Goal: Task Accomplishment & Management: Use online tool/utility

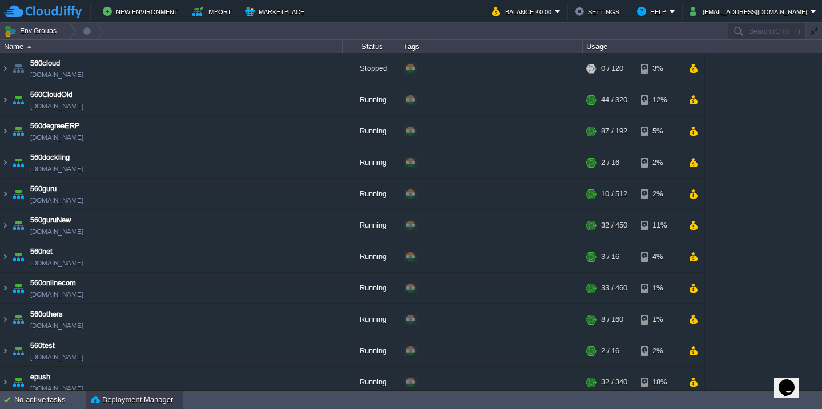
click at [140, 401] on button "Deployment Manager" at bounding box center [132, 400] width 82 height 11
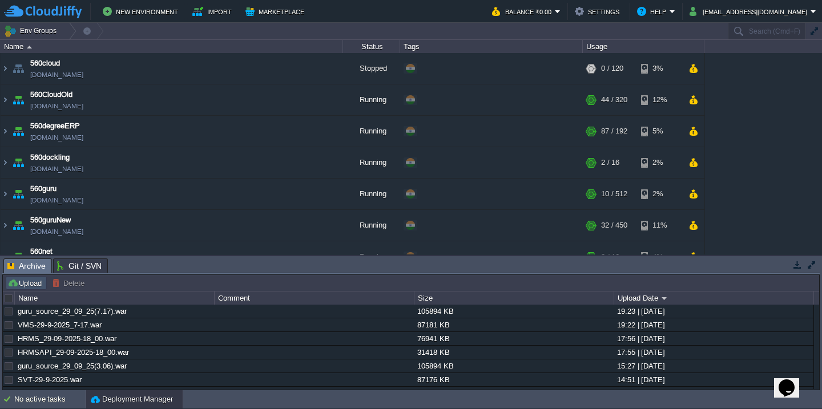
click at [23, 285] on button "Upload" at bounding box center [26, 283] width 38 height 10
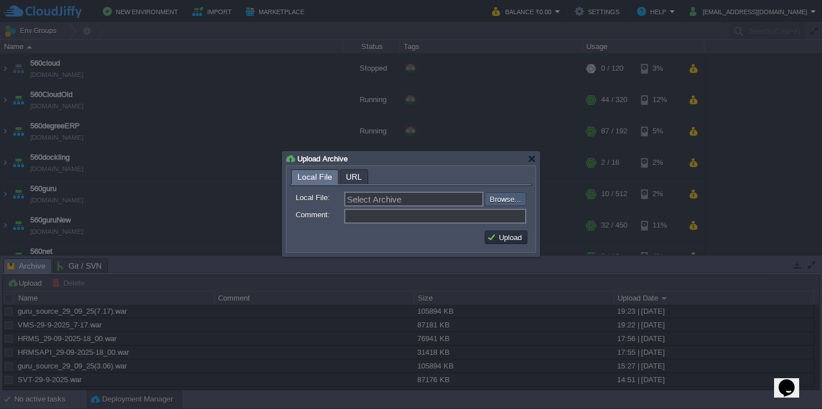
click at [505, 199] on input "file" at bounding box center [454, 199] width 144 height 14
type input "C:\fakepath\accounts_spring-95_27-09_2025_07-45-web (1).war"
type input "accounts_spring-95_27-09_2025_07-45-web (1).war"
click at [517, 238] on button "Upload" at bounding box center [506, 237] width 38 height 10
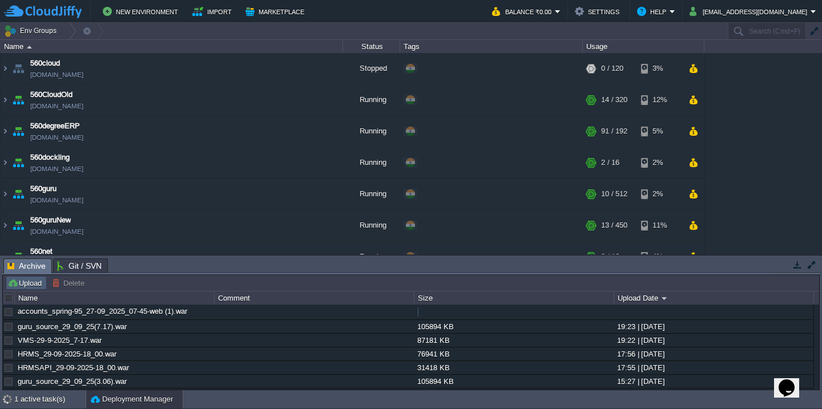
click at [29, 280] on button "Upload" at bounding box center [26, 283] width 38 height 10
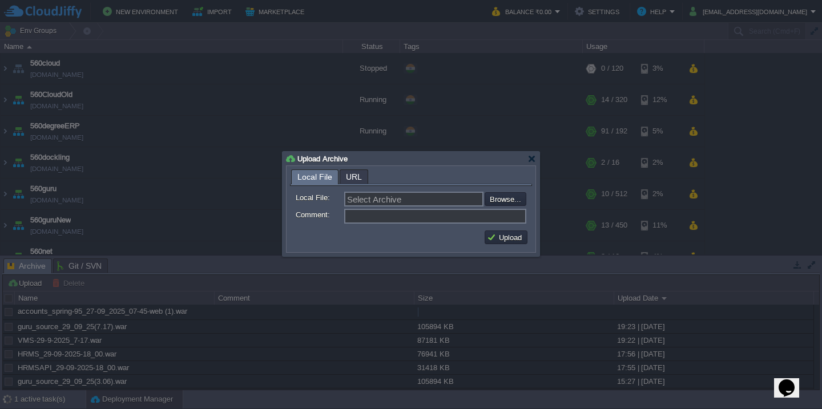
click at [500, 192] on div "Select Archive Browse..." at bounding box center [435, 199] width 182 height 15
click at [498, 201] on input "file" at bounding box center [454, 199] width 144 height 14
type input "C:\fakepath\VMS_Log-30-9-2025.war"
type input "VMS_Log-30-9-2025.war"
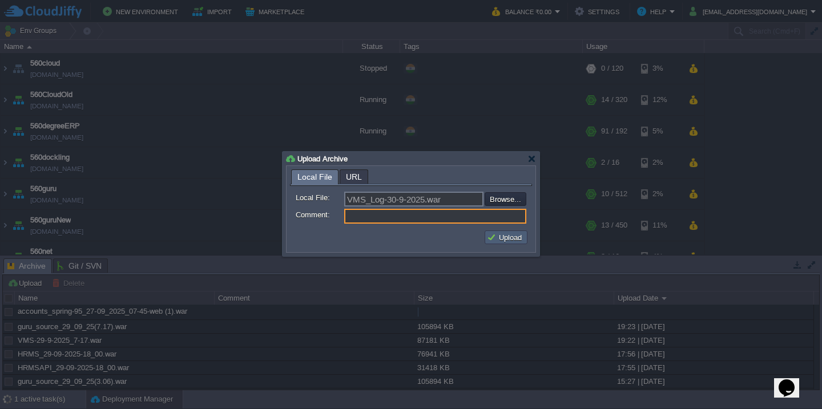
click at [510, 244] on td "Upload" at bounding box center [506, 238] width 43 height 14
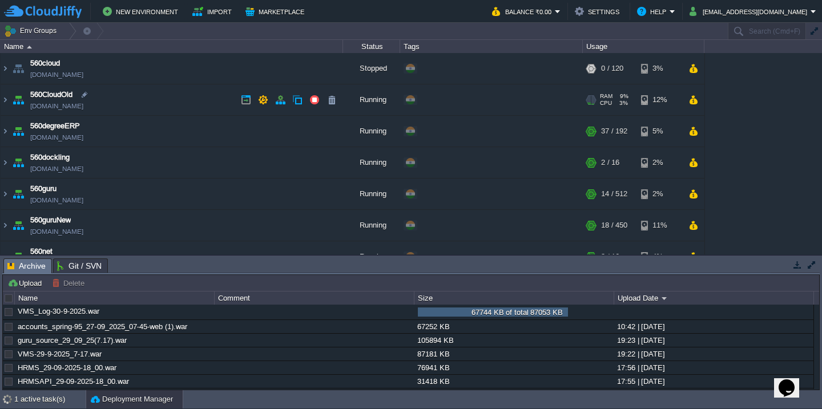
click at [160, 112] on td "560CloudOld [DOMAIN_NAME]" at bounding box center [172, 100] width 343 height 31
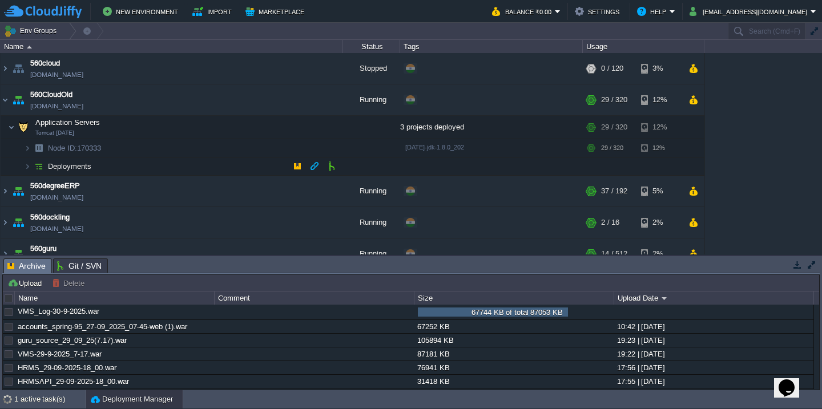
click at [156, 167] on td "Deployments" at bounding box center [172, 167] width 343 height 18
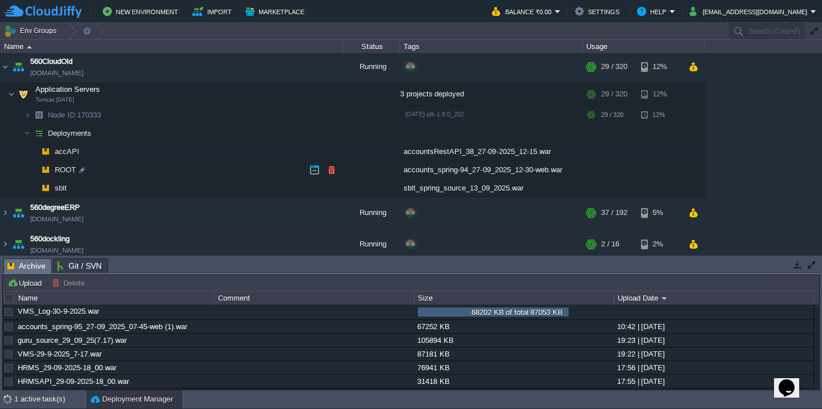
scroll to position [34, 0]
click at [338, 169] on td at bounding box center [331, 168] width 17 height 17
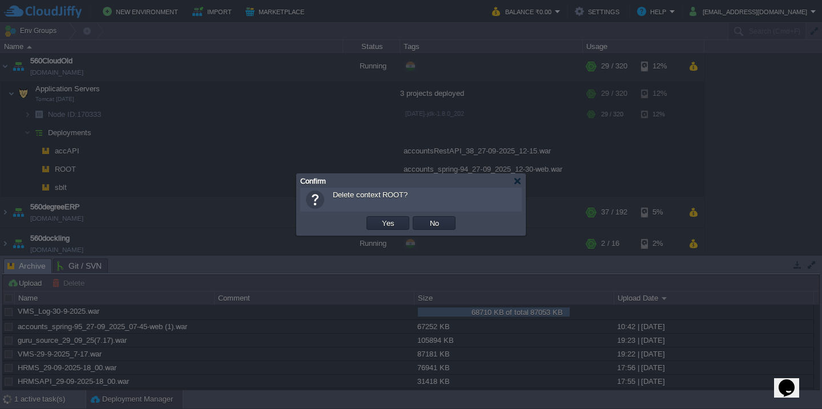
click at [379, 218] on button "Yes" at bounding box center [388, 223] width 19 height 10
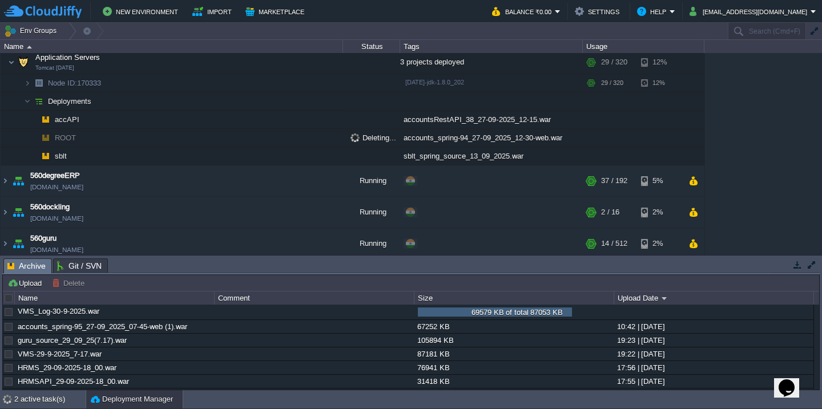
click at [182, 166] on td "560degreeERP [DOMAIN_NAME]" at bounding box center [172, 181] width 343 height 31
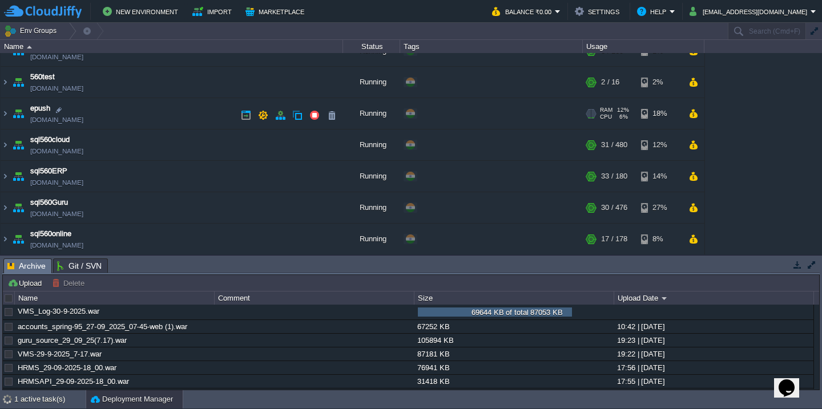
scroll to position [471, 0]
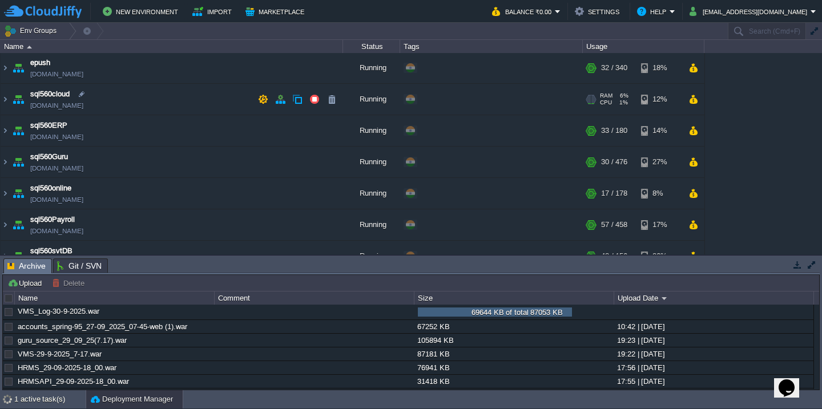
click at [164, 102] on td "sql560cloud [DOMAIN_NAME]" at bounding box center [172, 99] width 343 height 31
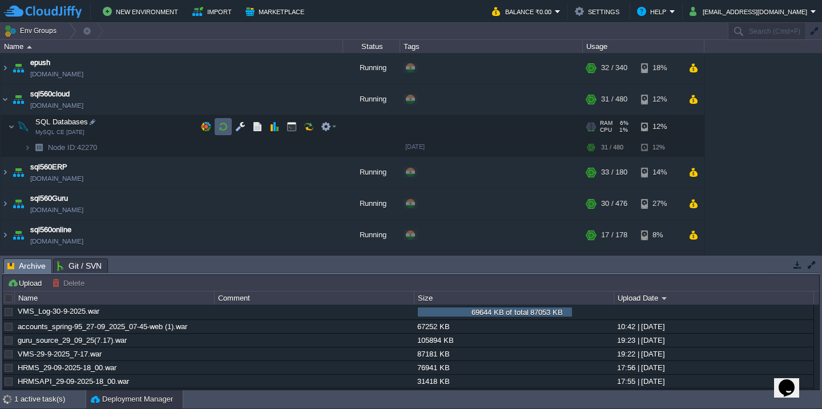
click at [221, 126] on button "button" at bounding box center [223, 127] width 10 height 10
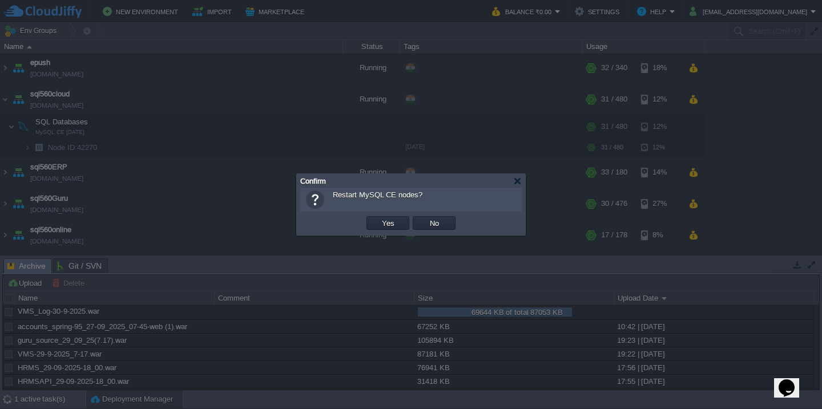
click at [379, 218] on button "Yes" at bounding box center [388, 223] width 19 height 10
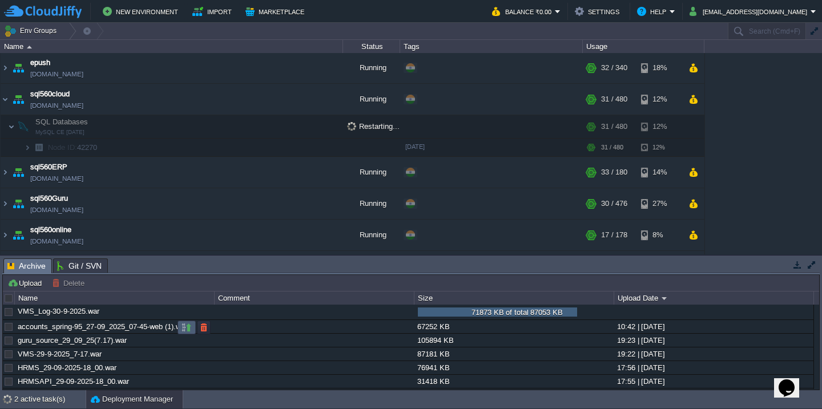
click at [185, 329] on button "button" at bounding box center [187, 328] width 10 height 10
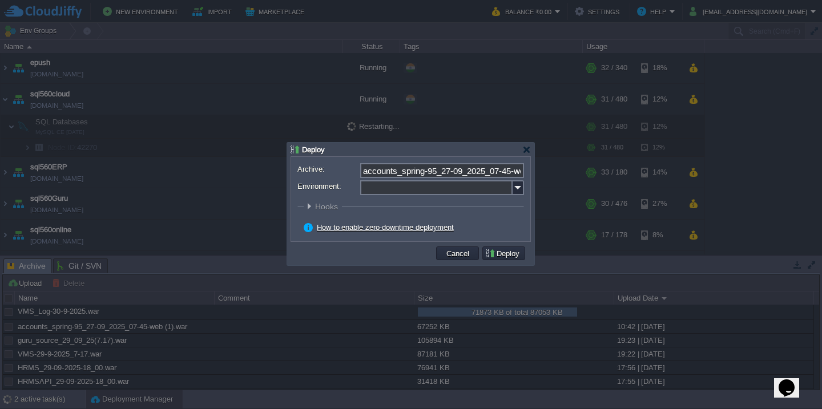
click at [399, 190] on input "Environment:" at bounding box center [436, 187] width 152 height 15
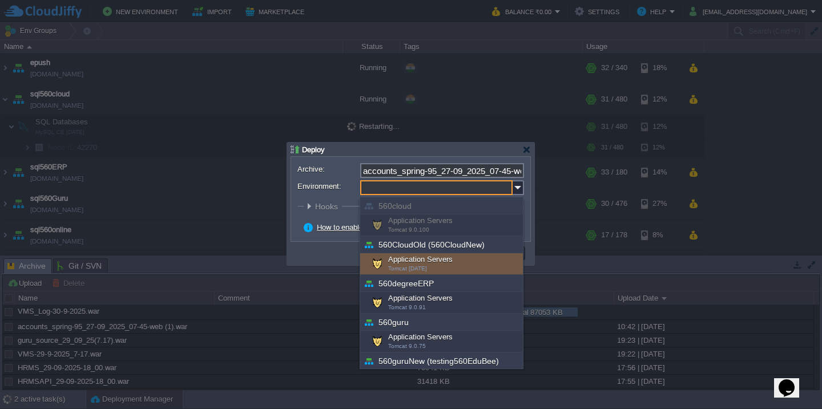
click at [430, 269] on div "Application Servers Tomcat [DATE]" at bounding box center [441, 265] width 163 height 22
type input "Application Servers (560CloudOld (560CloudNew))"
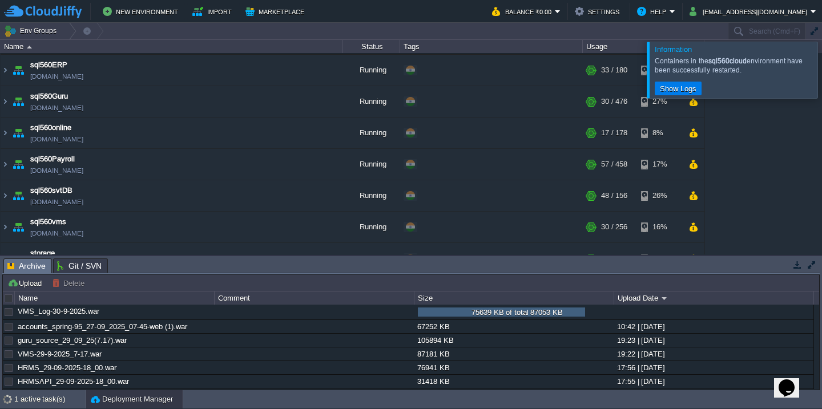
scroll to position [861, 0]
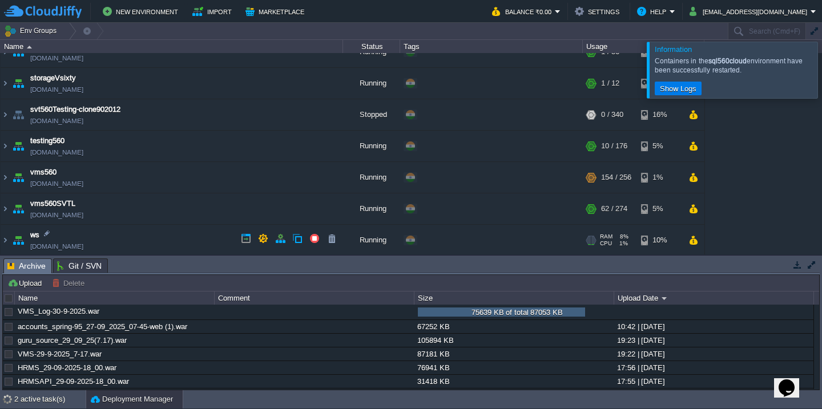
click at [164, 229] on td "ws [DOMAIN_NAME]" at bounding box center [172, 240] width 343 height 31
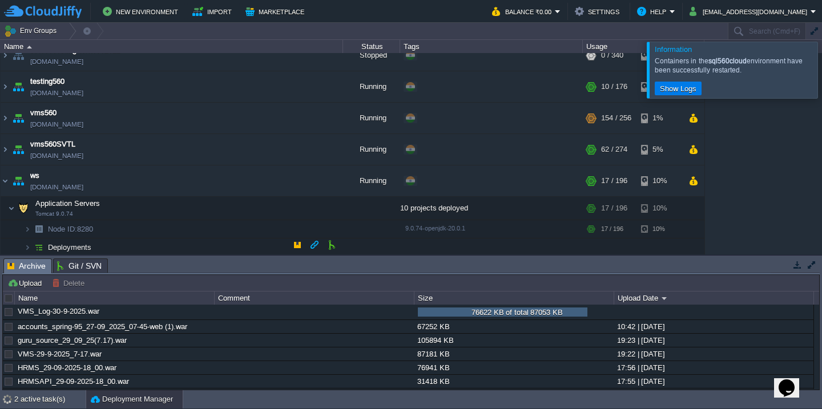
click at [176, 251] on td "Deployments" at bounding box center [172, 248] width 343 height 18
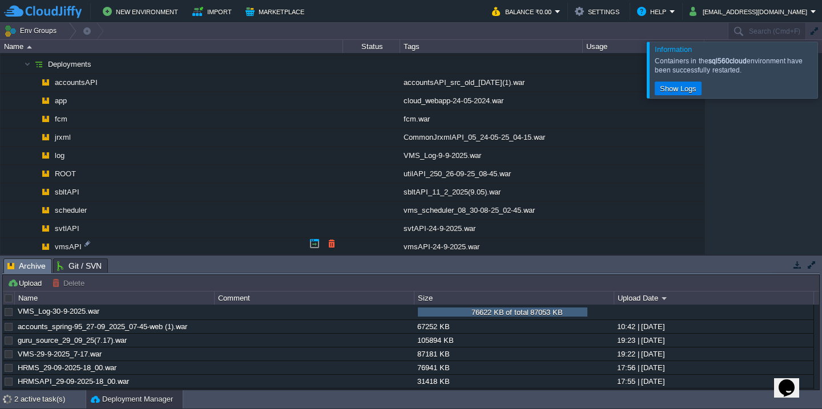
scroll to position [1100, 0]
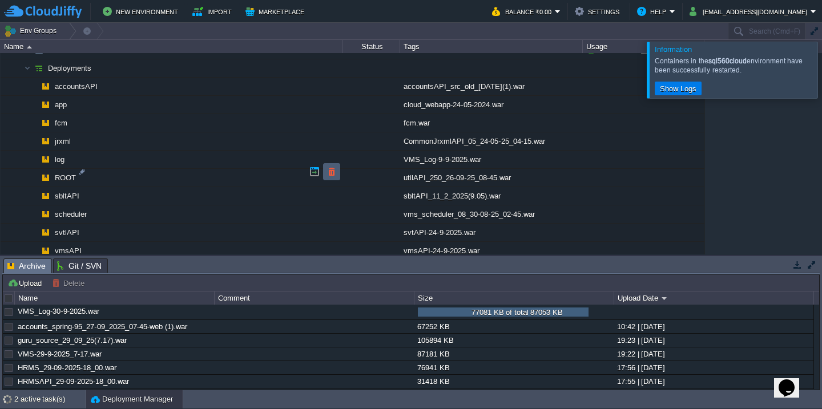
click at [330, 174] on button "button" at bounding box center [332, 172] width 10 height 10
click at [332, 155] on button "button" at bounding box center [332, 153] width 10 height 10
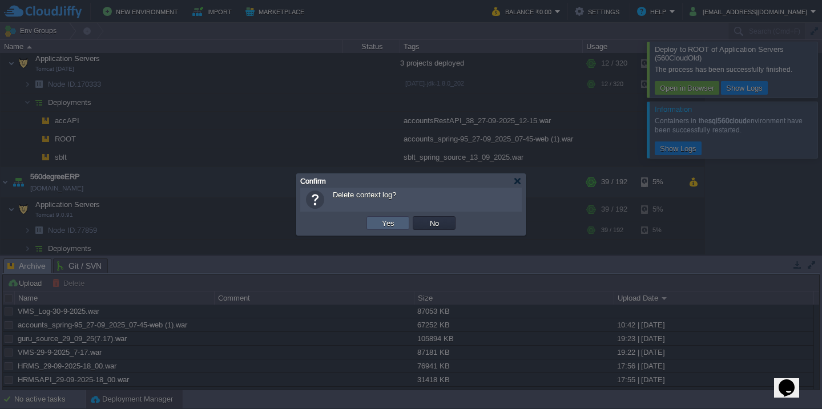
scroll to position [0, 0]
click at [395, 223] on button "Yes" at bounding box center [388, 223] width 19 height 10
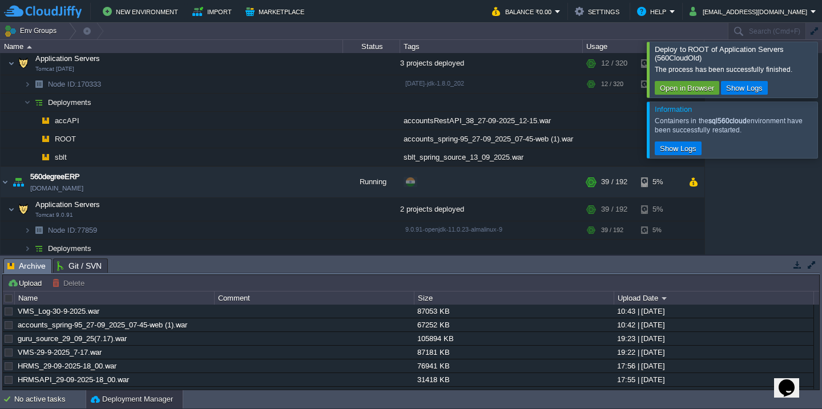
scroll to position [1007, 0]
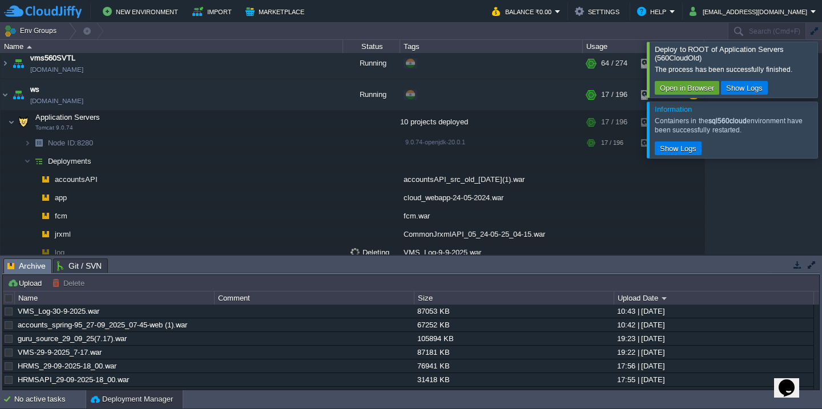
click at [822, 67] on div at bounding box center [836, 69] width 0 height 55
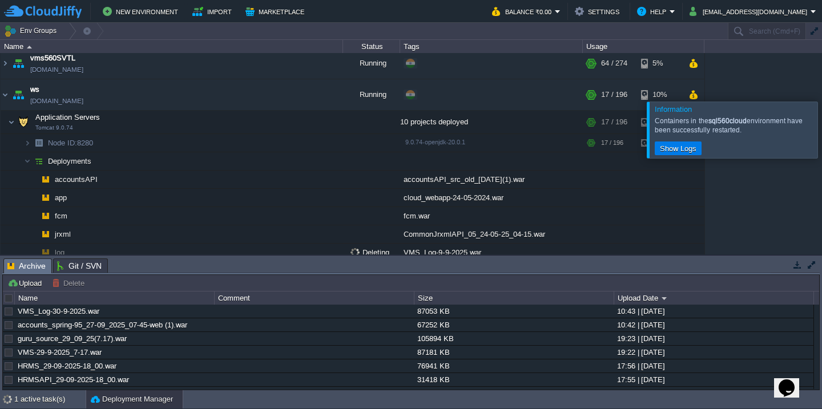
click at [822, 102] on div at bounding box center [836, 130] width 0 height 56
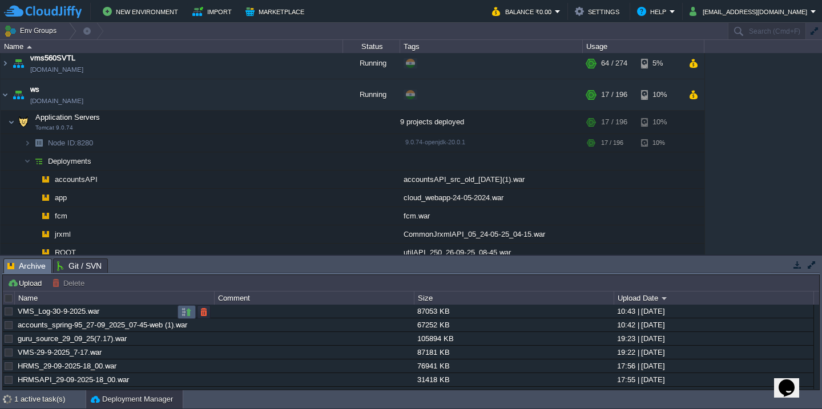
click at [185, 311] on button "button" at bounding box center [187, 312] width 10 height 10
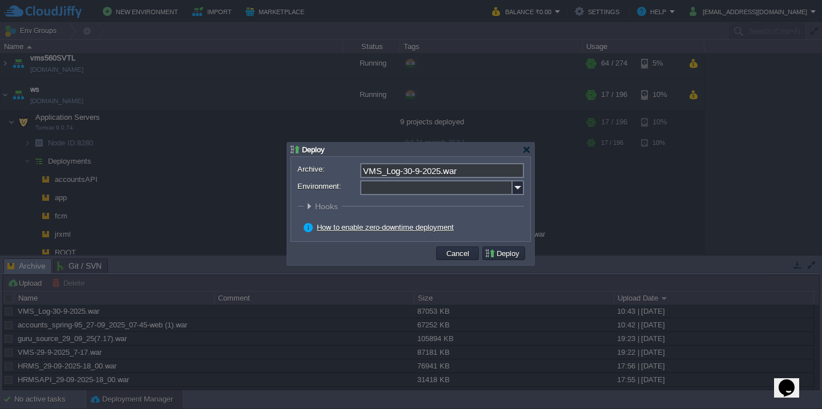
click at [421, 192] on input "Environment:" at bounding box center [436, 187] width 152 height 15
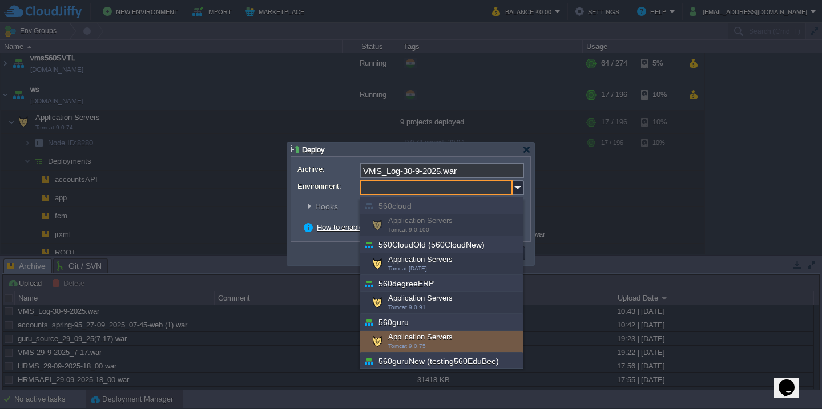
scroll to position [411, 0]
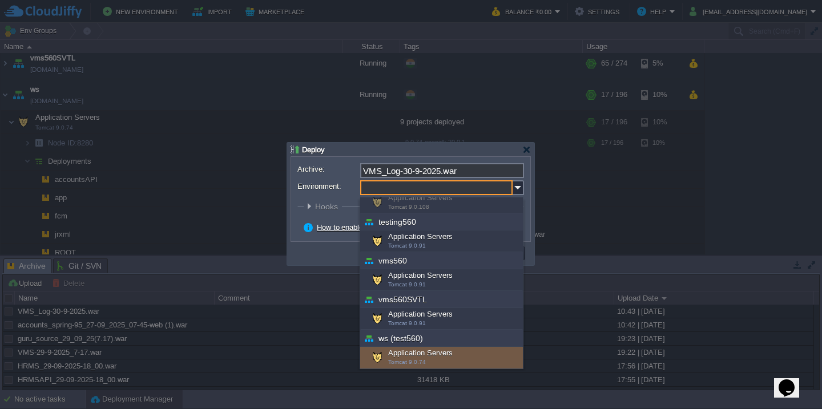
click at [429, 363] on div "Application Servers Tomcat 9.0.74" at bounding box center [441, 358] width 163 height 22
type input "Application Servers (ws (test560))"
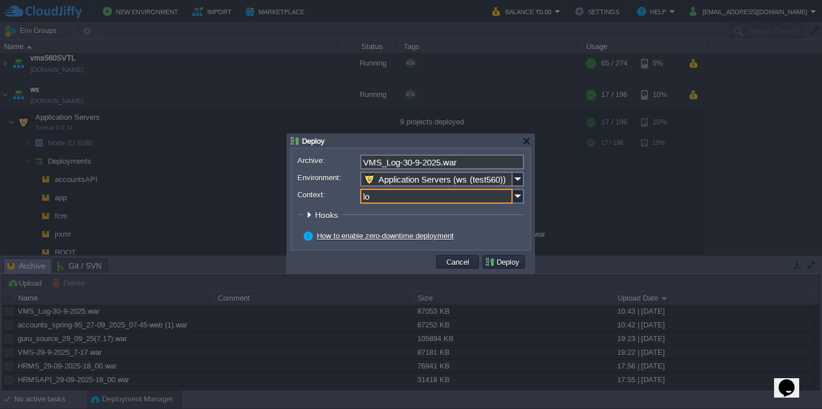
type input "log"
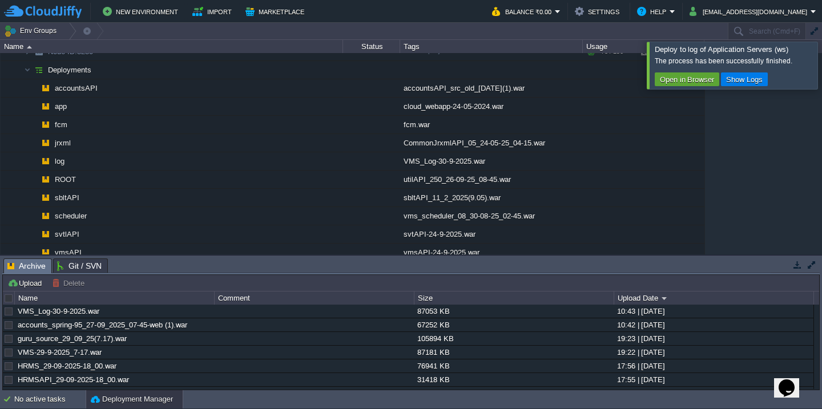
scroll to position [1061, 0]
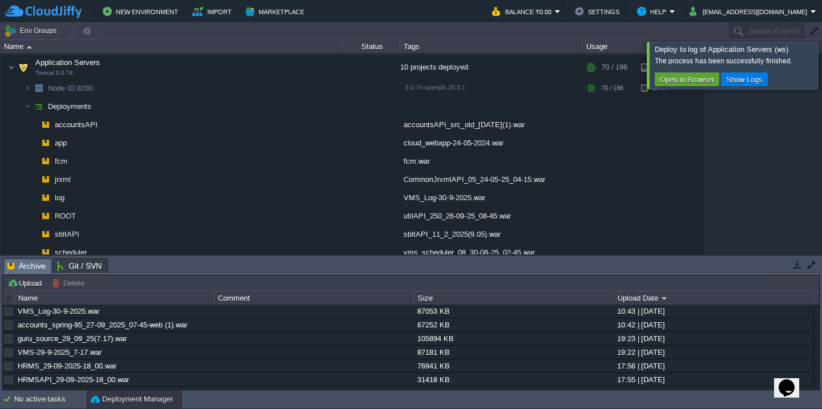
click at [822, 59] on div at bounding box center [836, 65] width 0 height 47
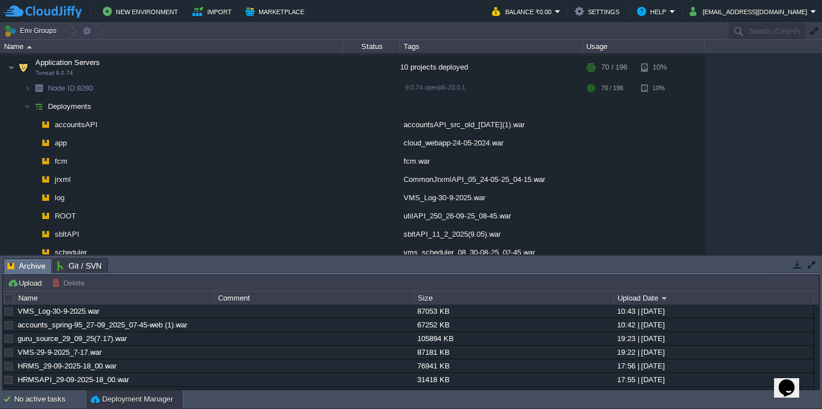
click at [795, 104] on div "560cloud [DOMAIN_NAME] Stopped + Add to Env Group RAM 0% CPU 0% 0 / 120 3% 560C…" at bounding box center [411, 154] width 822 height 202
